Goal: Information Seeking & Learning: Learn about a topic

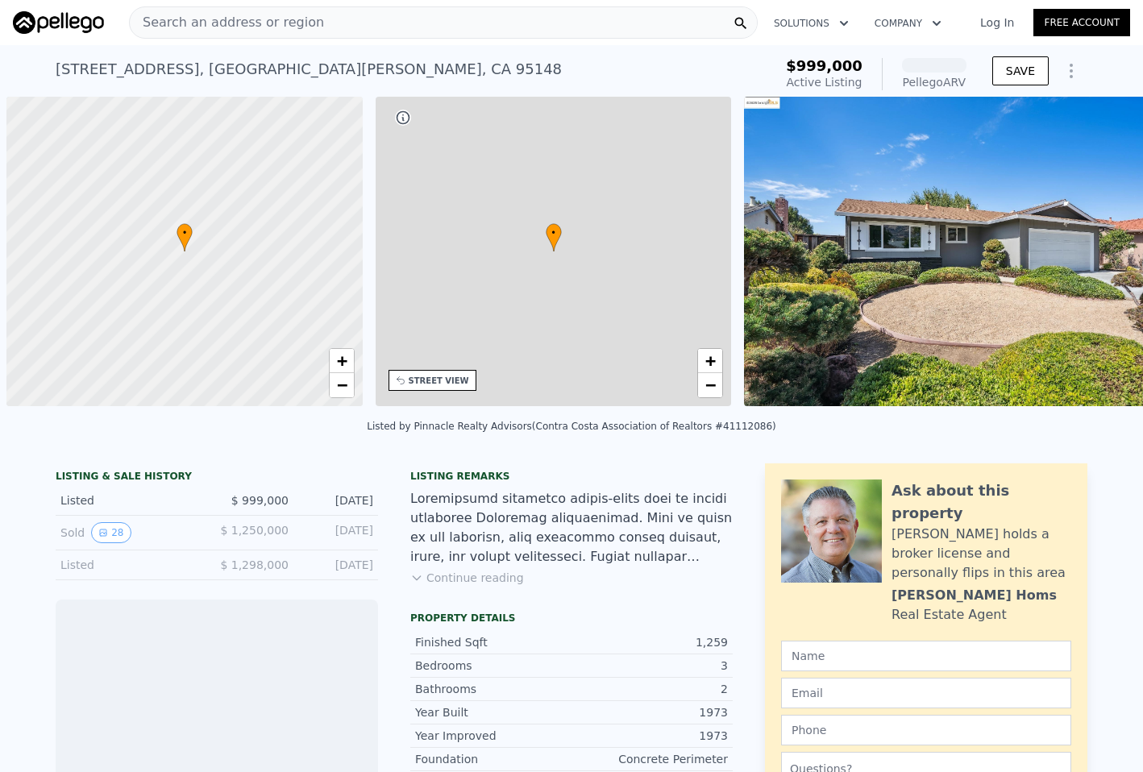
scroll to position [0, 6]
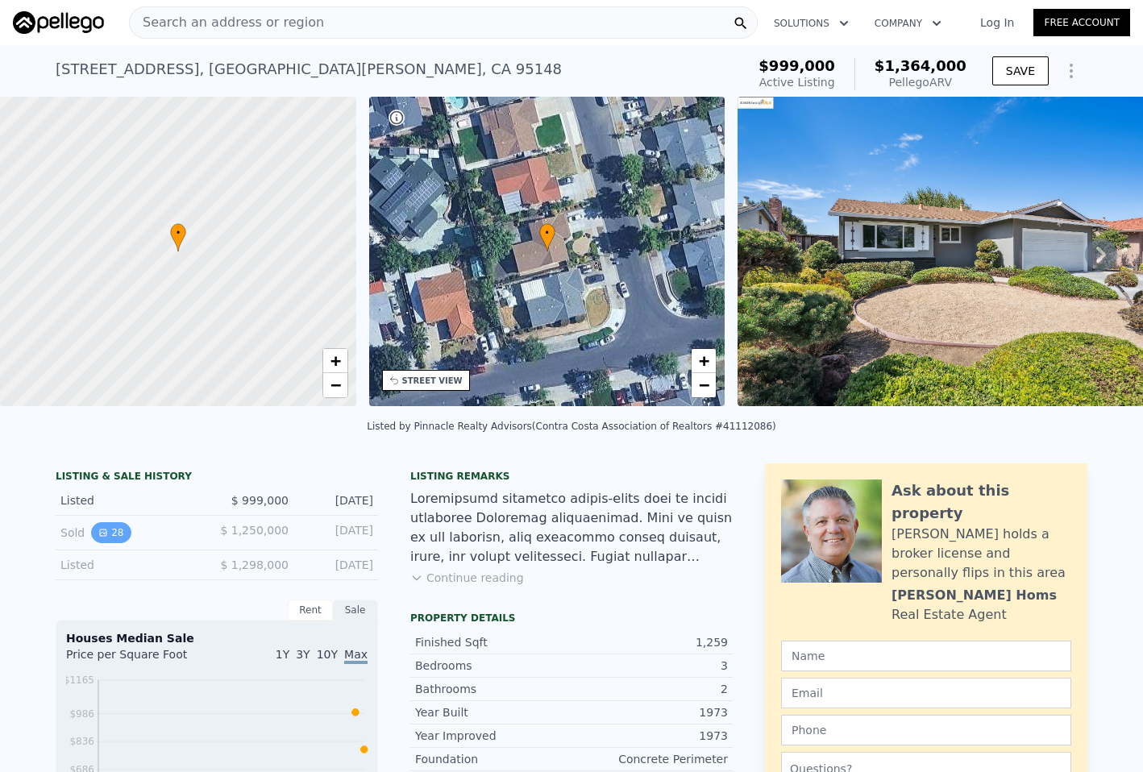
click at [96, 543] on button "28" at bounding box center [111, 532] width 40 height 21
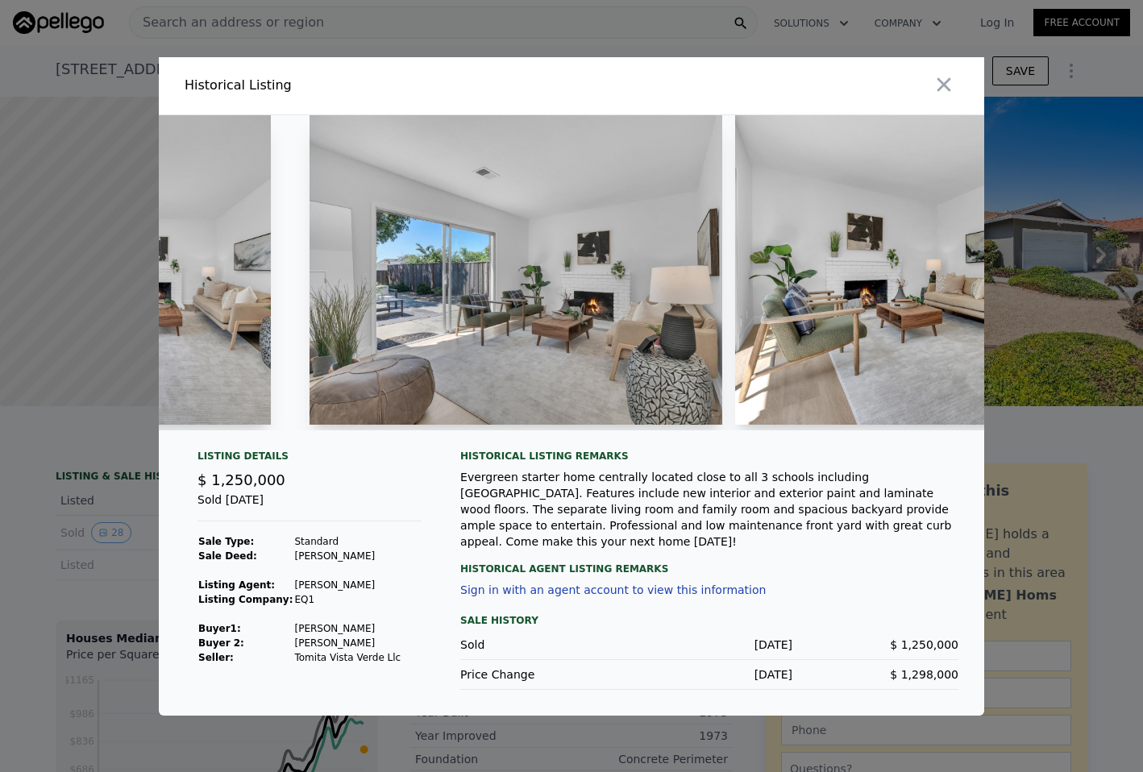
scroll to position [0, 2475]
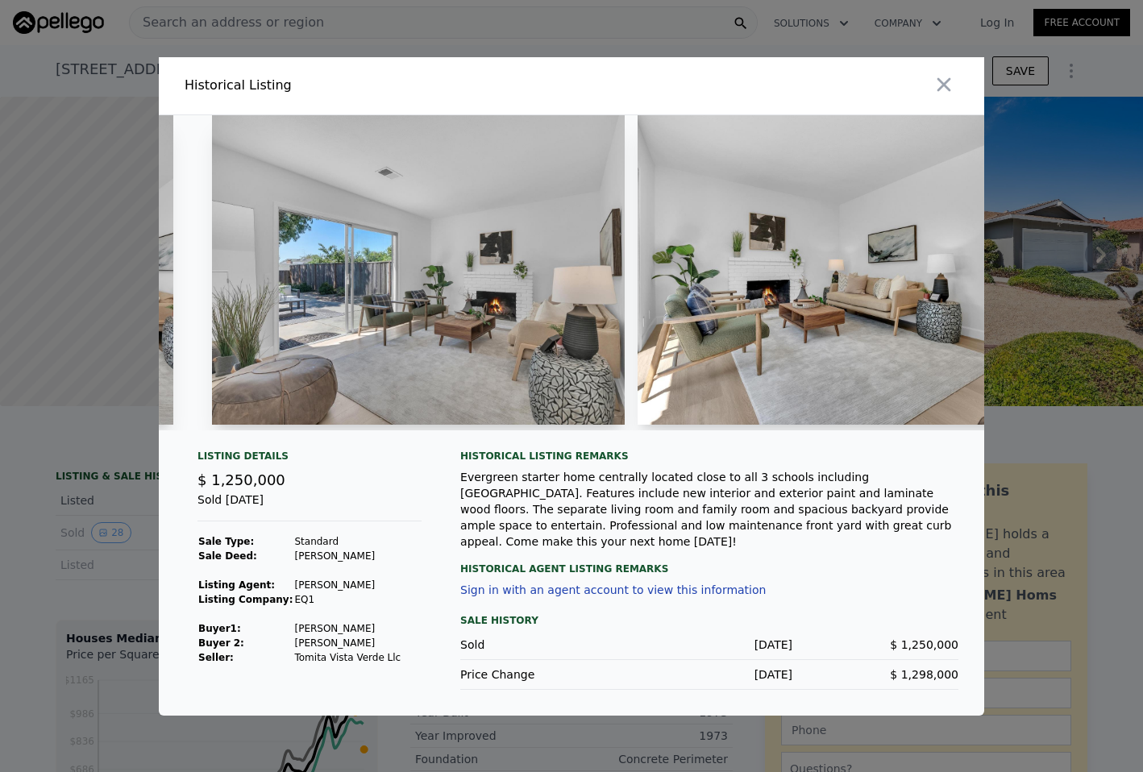
drag, startPoint x: 470, startPoint y: 445, endPoint x: 527, endPoint y: 436, distance: 57.1
click at [527, 436] on div at bounding box center [572, 279] width 826 height 328
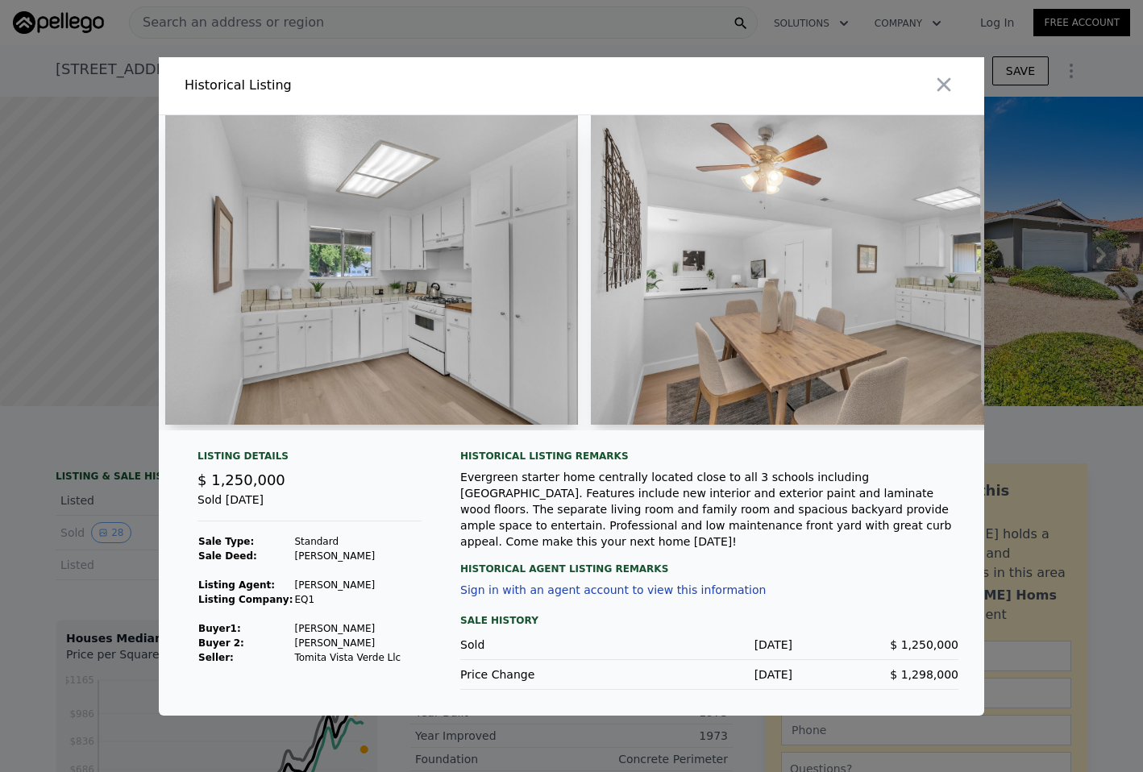
scroll to position [0, 3842]
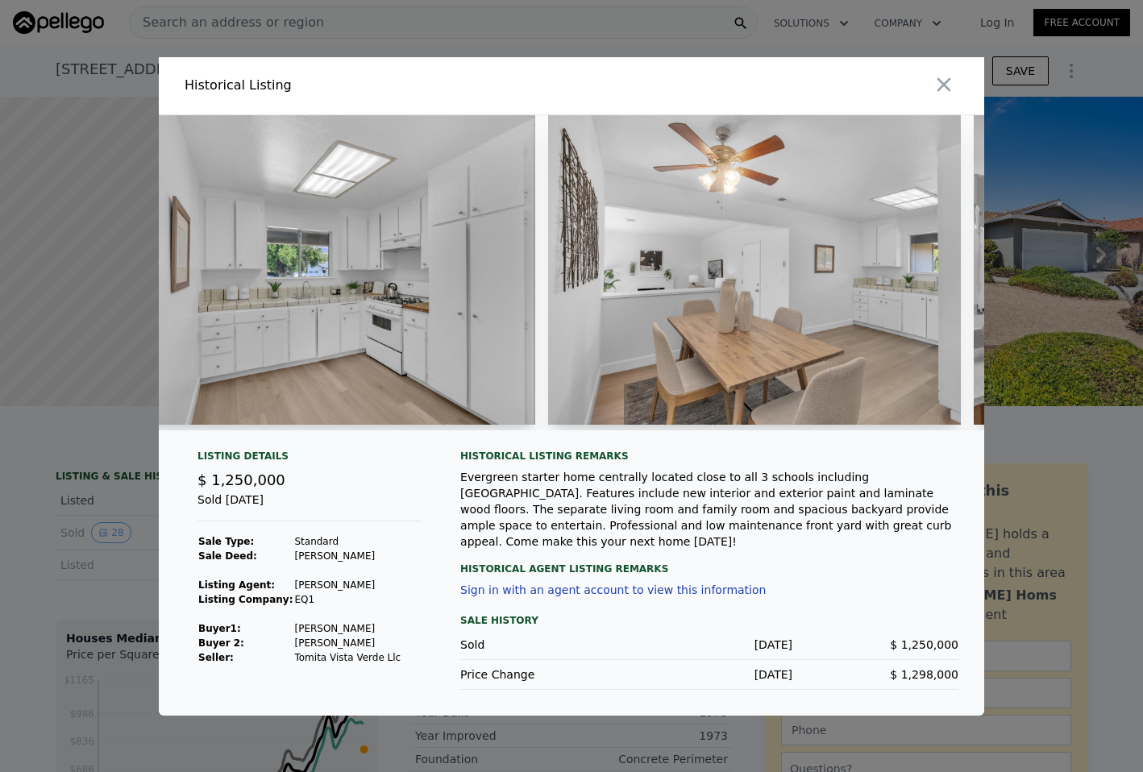
drag, startPoint x: 372, startPoint y: 639, endPoint x: 283, endPoint y: 646, distance: 89.0
click at [293, 636] on td "[PERSON_NAME]" at bounding box center [347, 629] width 108 height 15
click at [700, 49] on div at bounding box center [571, 386] width 1143 height 772
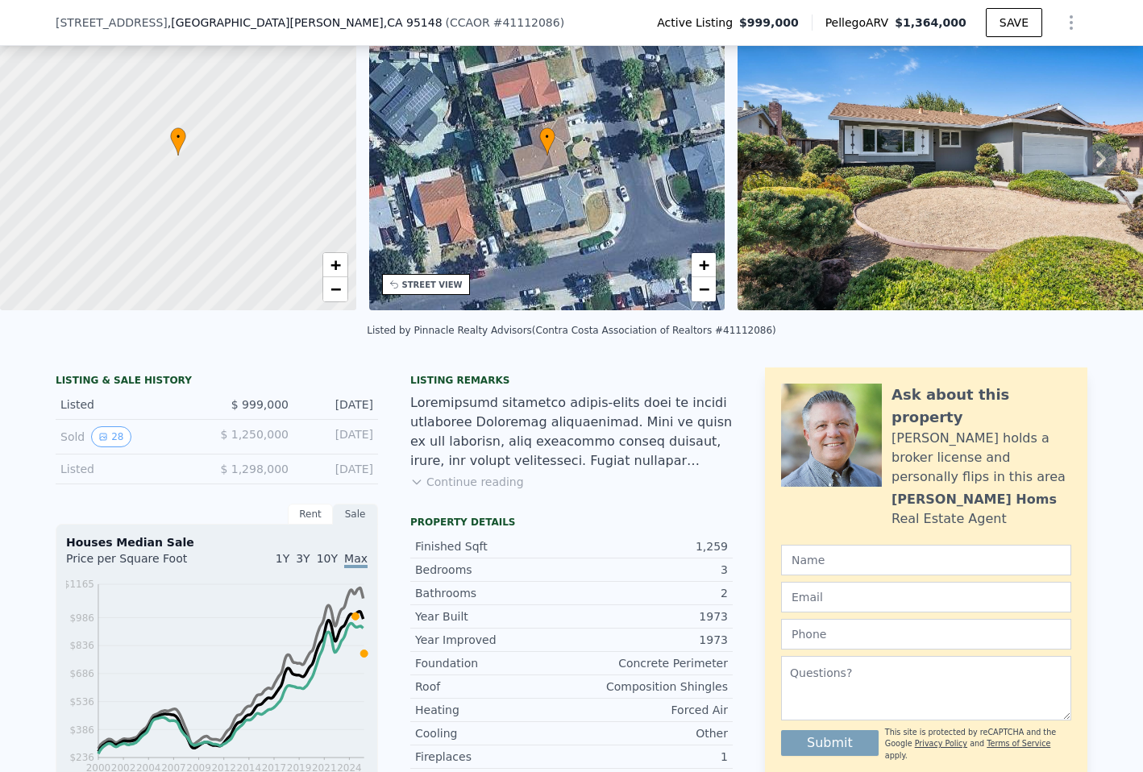
scroll to position [155, 0]
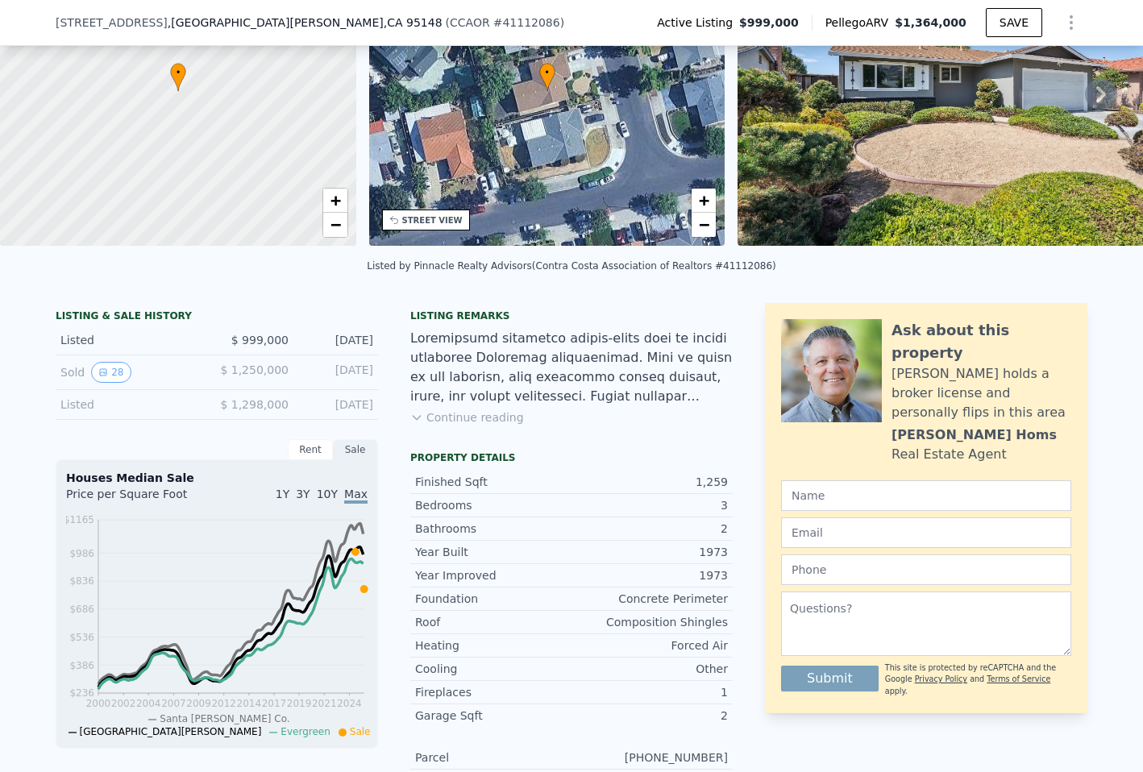
click at [303, 501] on span "3Y" at bounding box center [303, 494] width 14 height 13
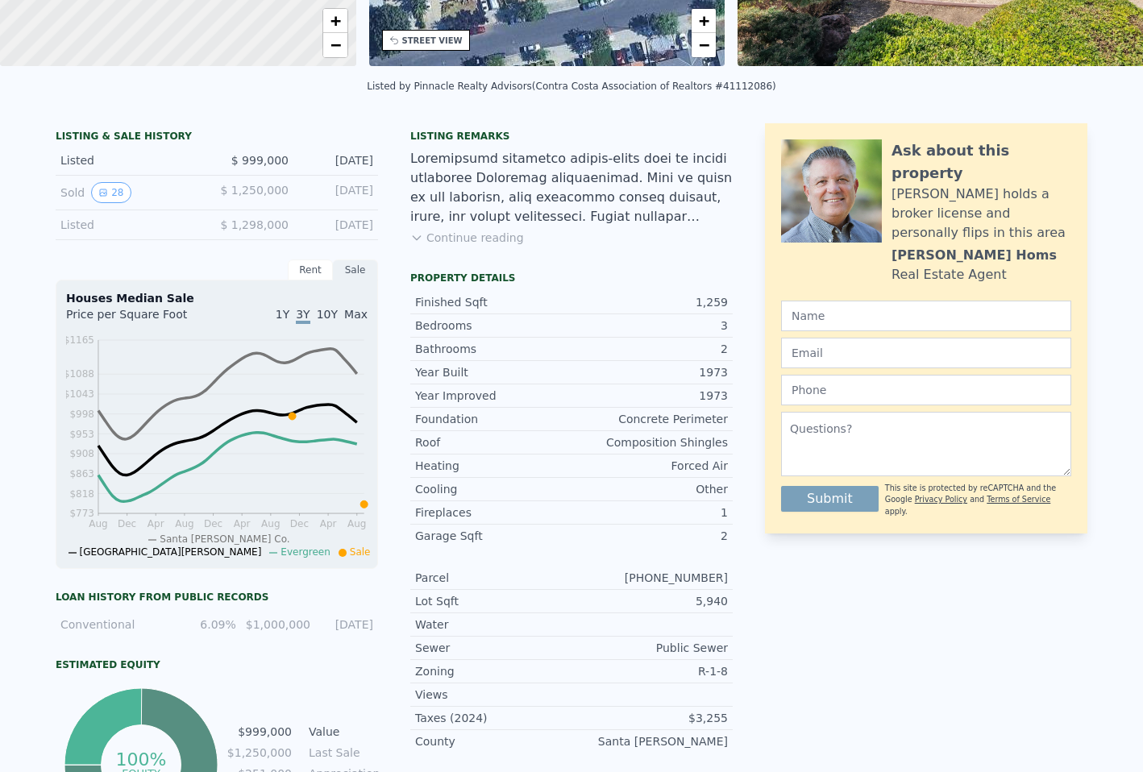
scroll to position [0, 0]
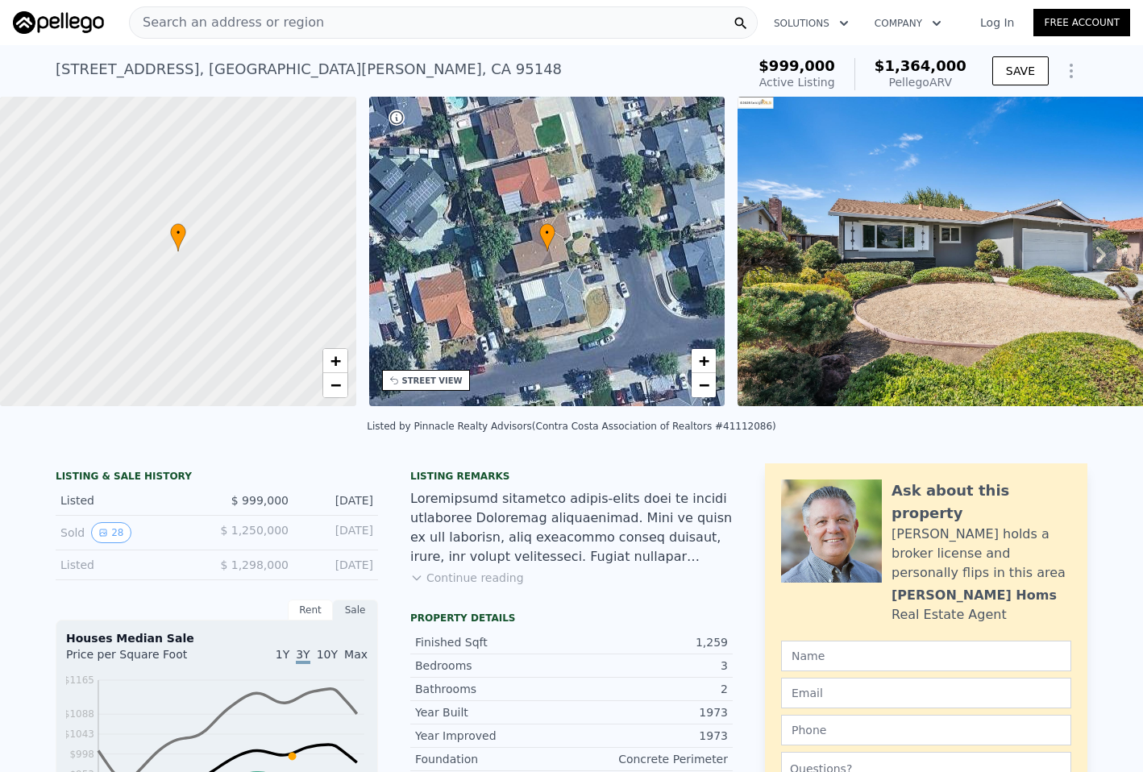
click at [460, 602] on div "Listing remarks Continue reading" at bounding box center [571, 537] width 323 height 135
click at [464, 586] on button "Continue reading" at bounding box center [467, 578] width 114 height 16
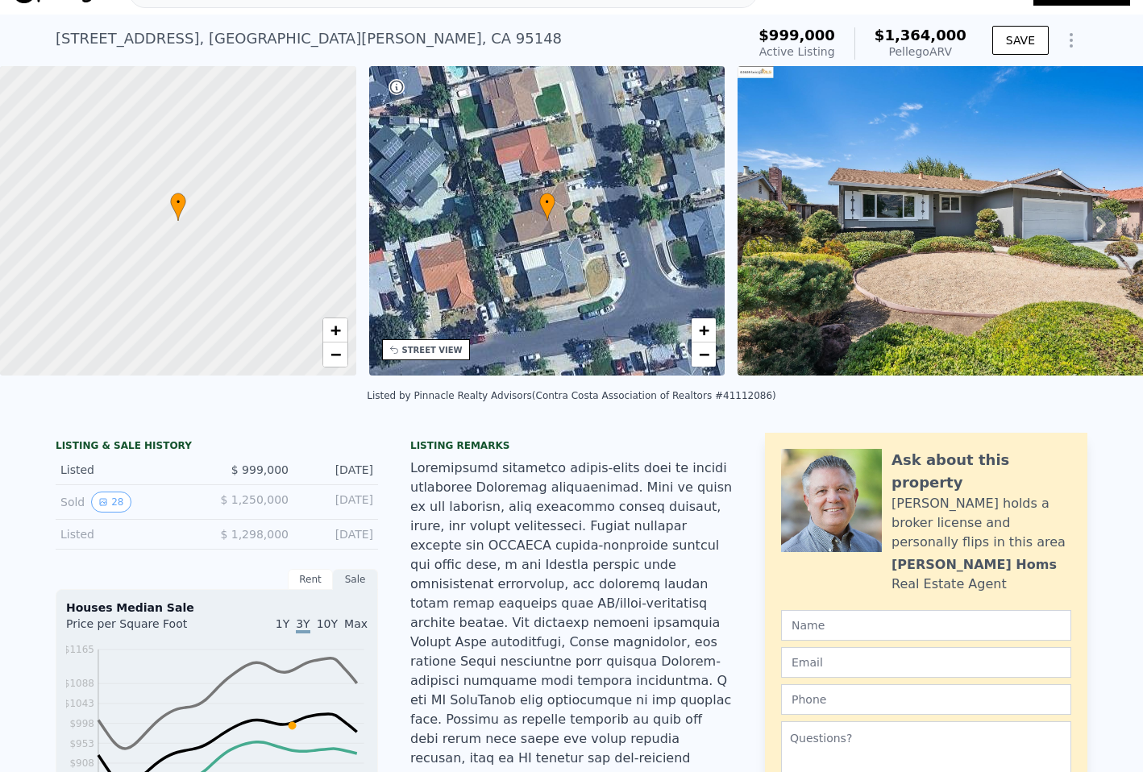
scroll to position [6, 0]
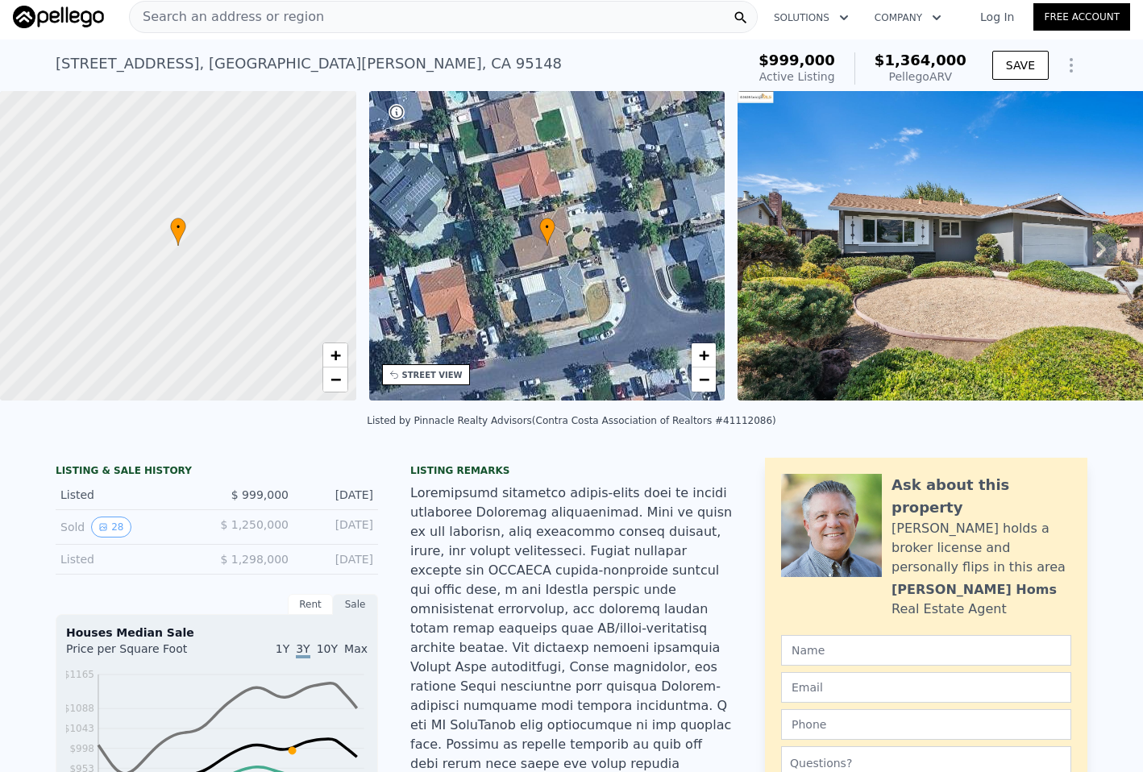
click at [690, 444] on div "Listed by Pinnacle Realty Advisors (Contra Costa Association of Realtors #41112…" at bounding box center [571, 425] width 1143 height 39
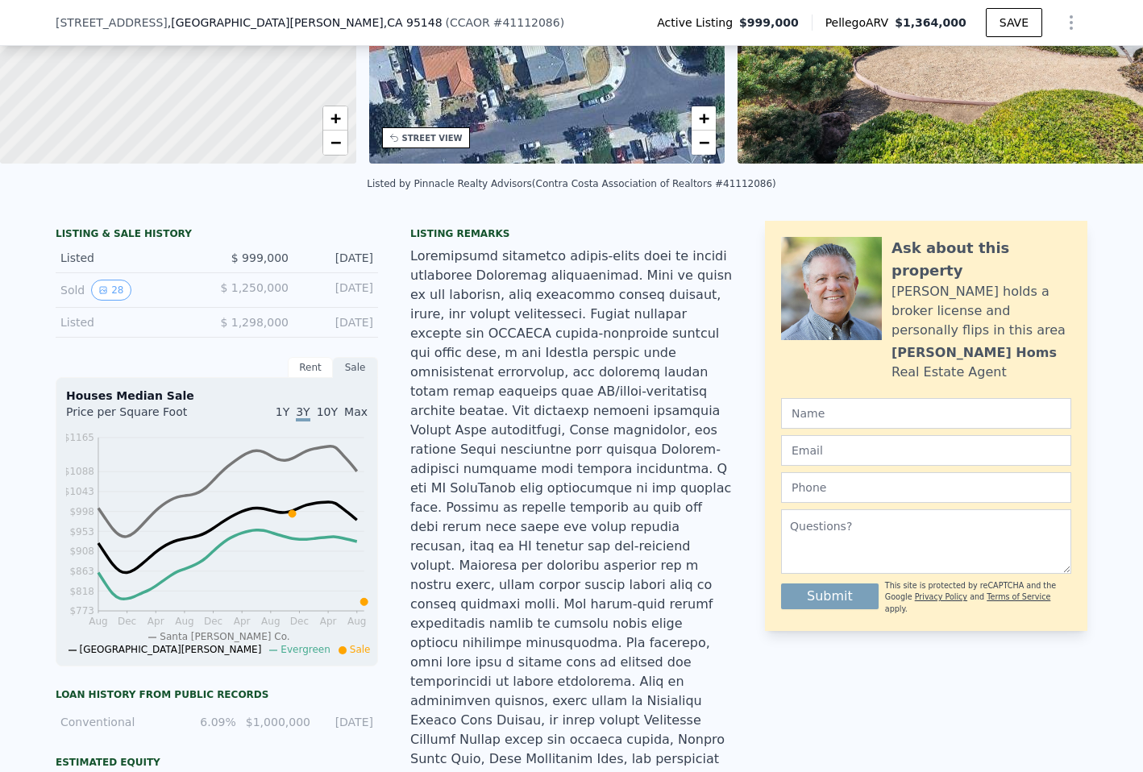
scroll to position [242, 0]
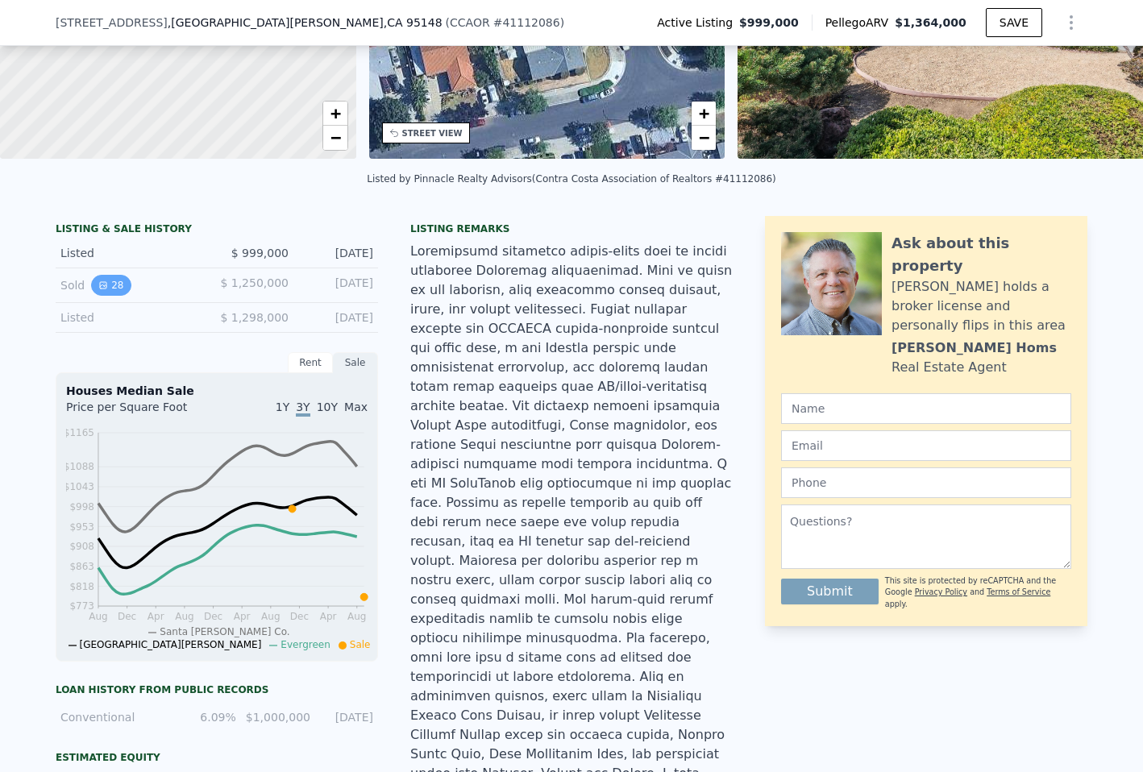
click at [111, 296] on button "28" at bounding box center [111, 285] width 40 height 21
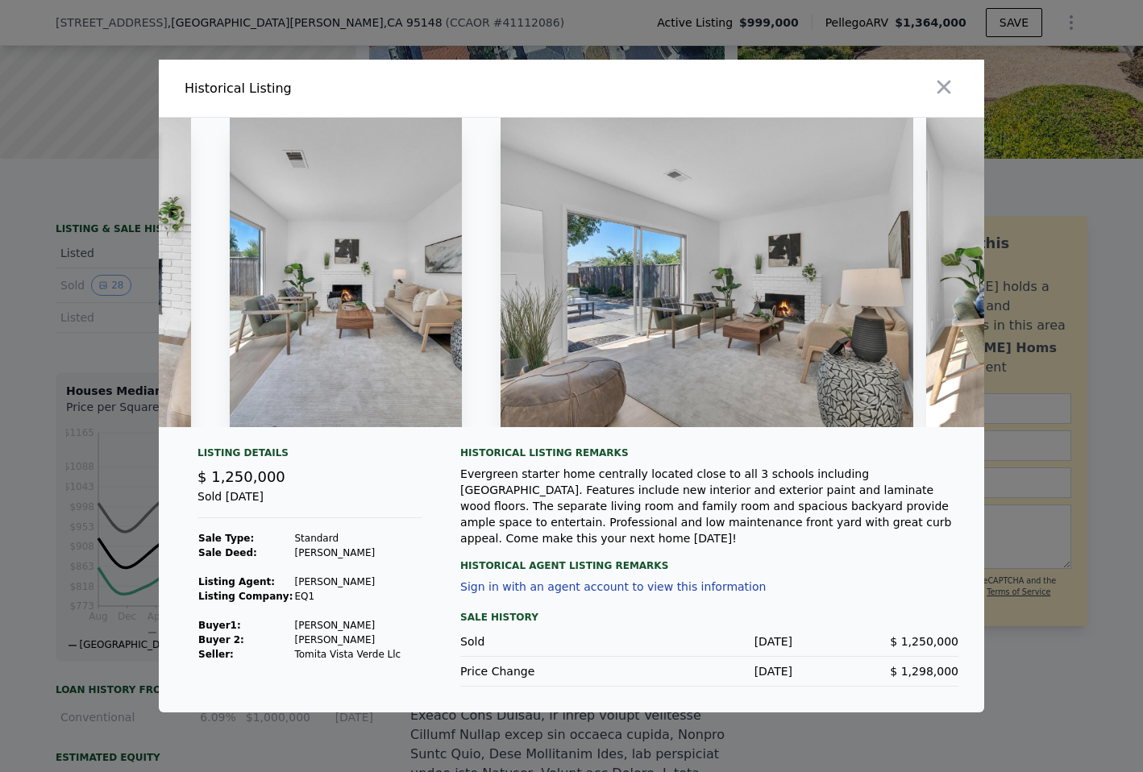
scroll to position [0, 2109]
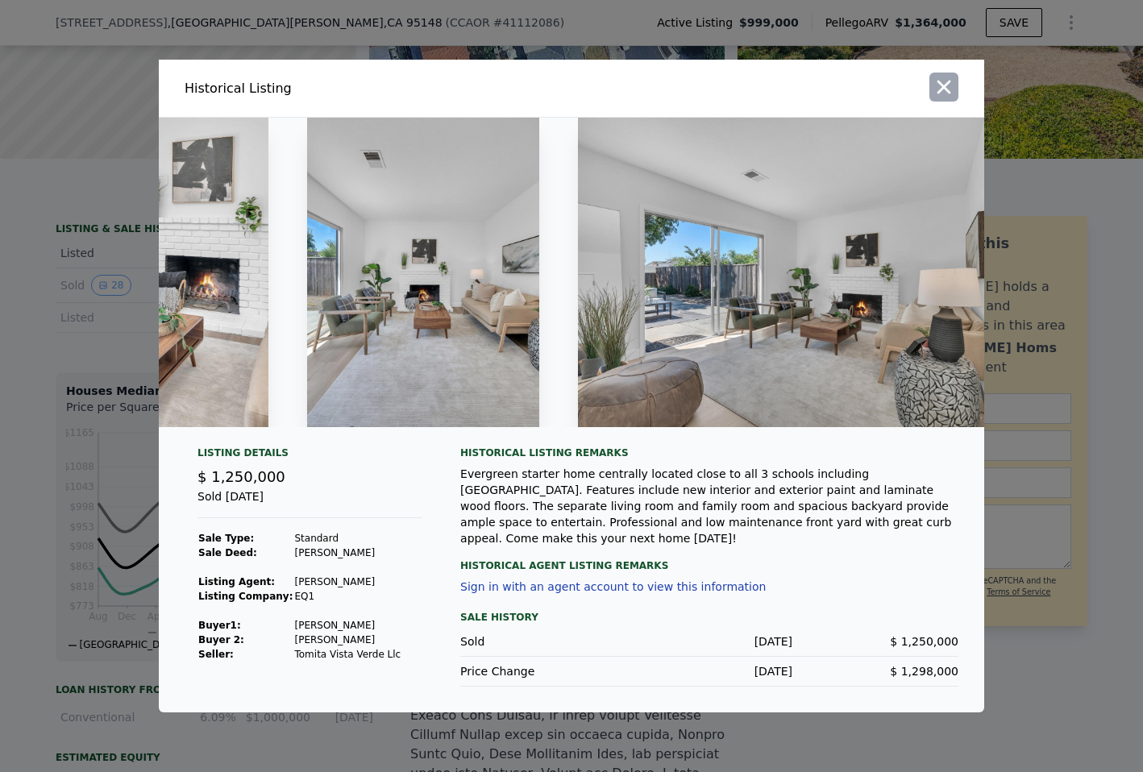
click at [951, 98] on icon "button" at bounding box center [944, 87] width 23 height 23
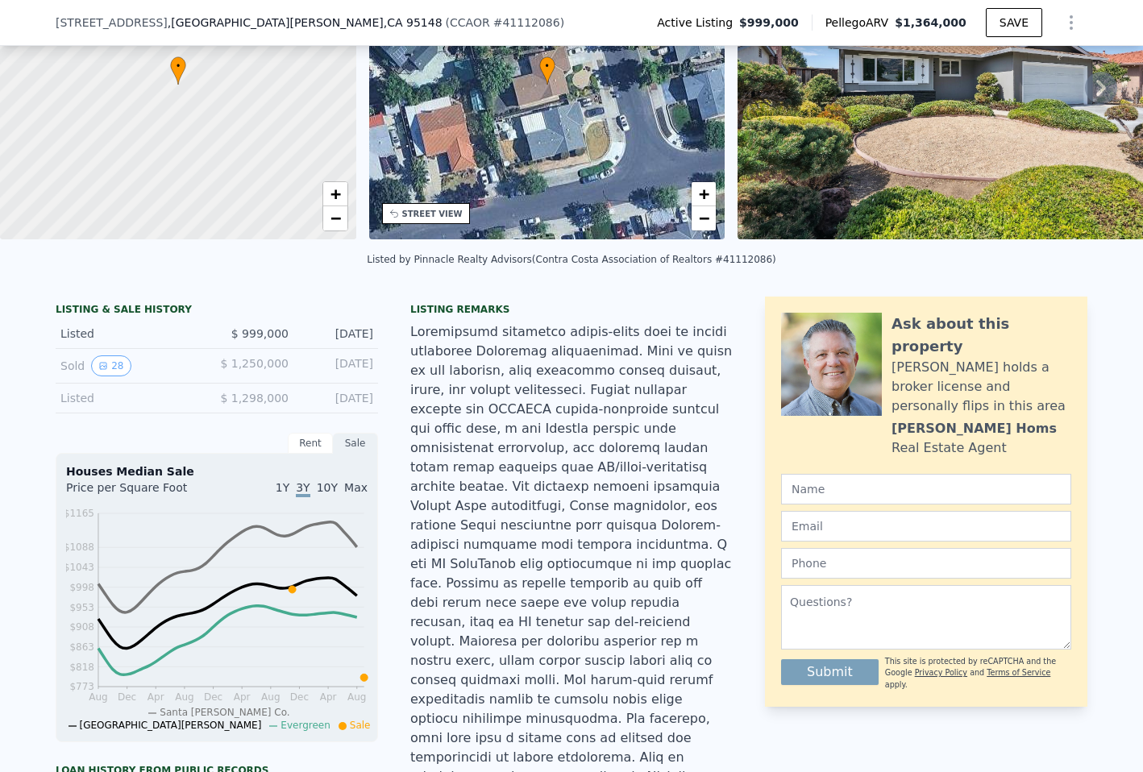
scroll to position [242, 0]
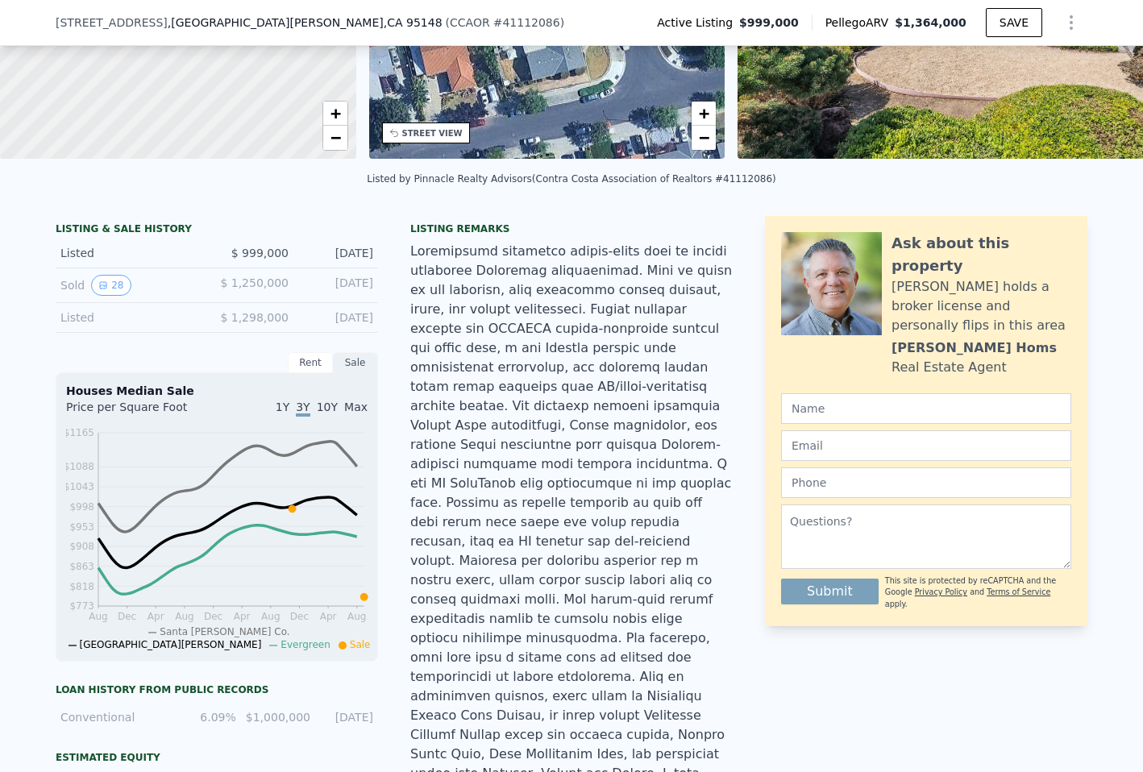
drag, startPoint x: 566, startPoint y: 215, endPoint x: 590, endPoint y: 212, distance: 24.4
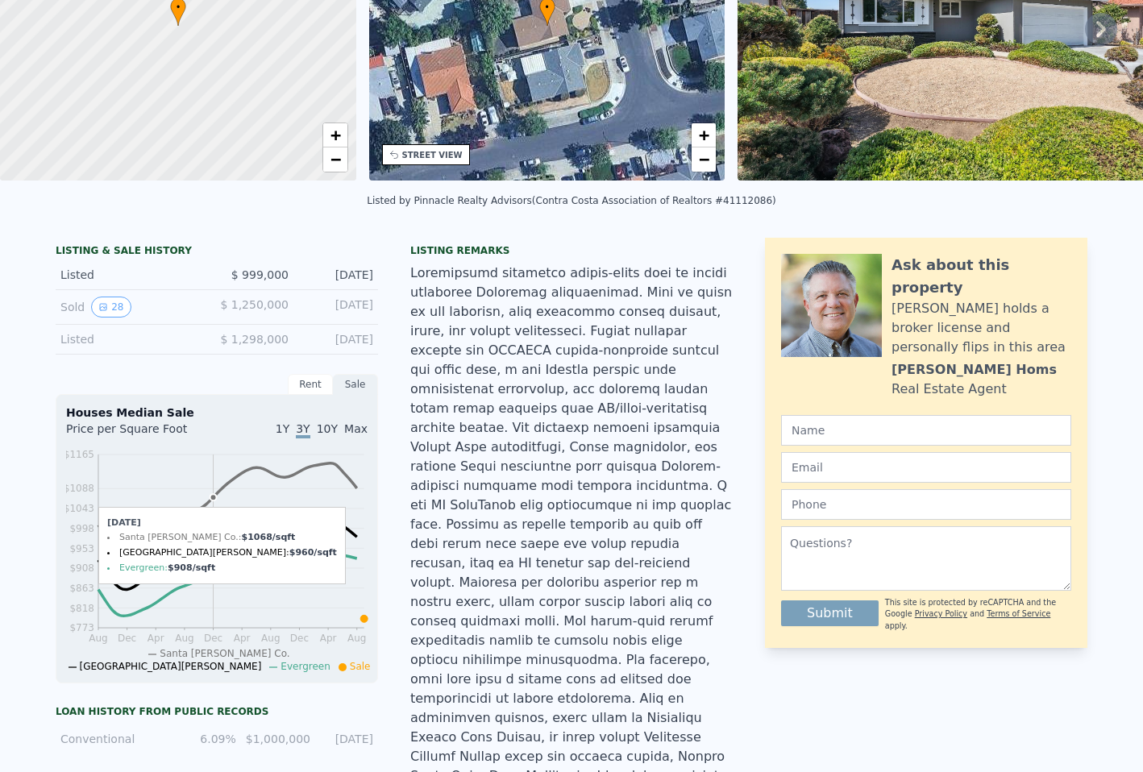
scroll to position [0, 0]
